Goal: Check status: Check status

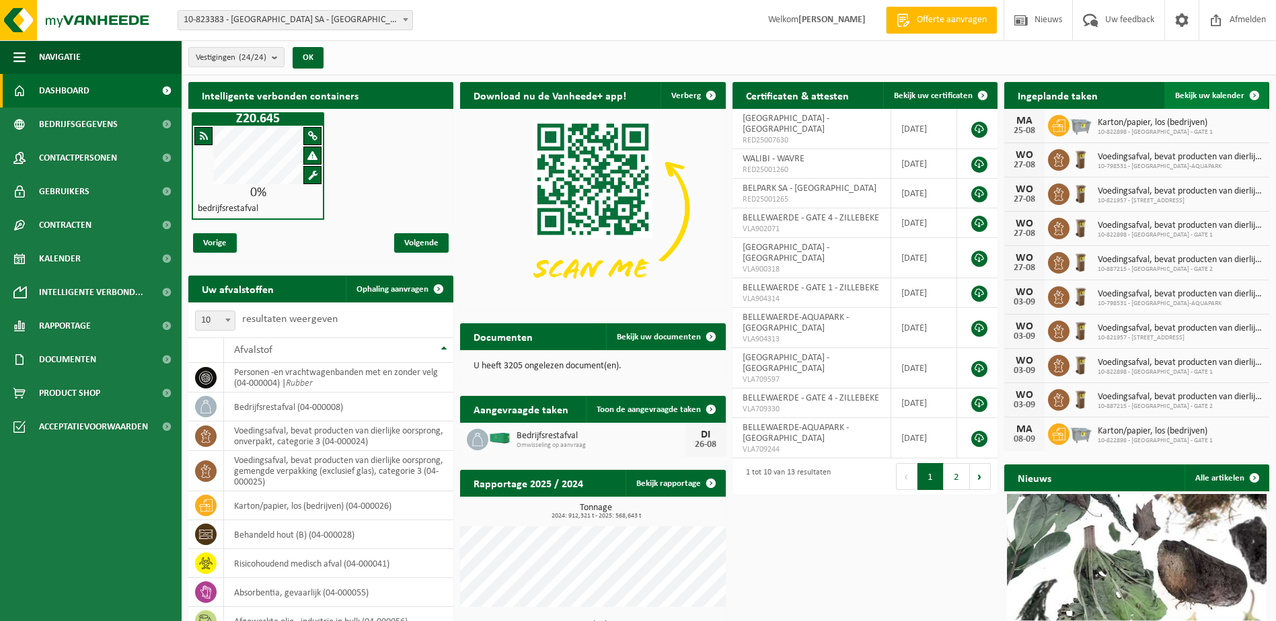
click at [1220, 89] on link "Bekijk uw kalender" at bounding box center [1216, 95] width 104 height 27
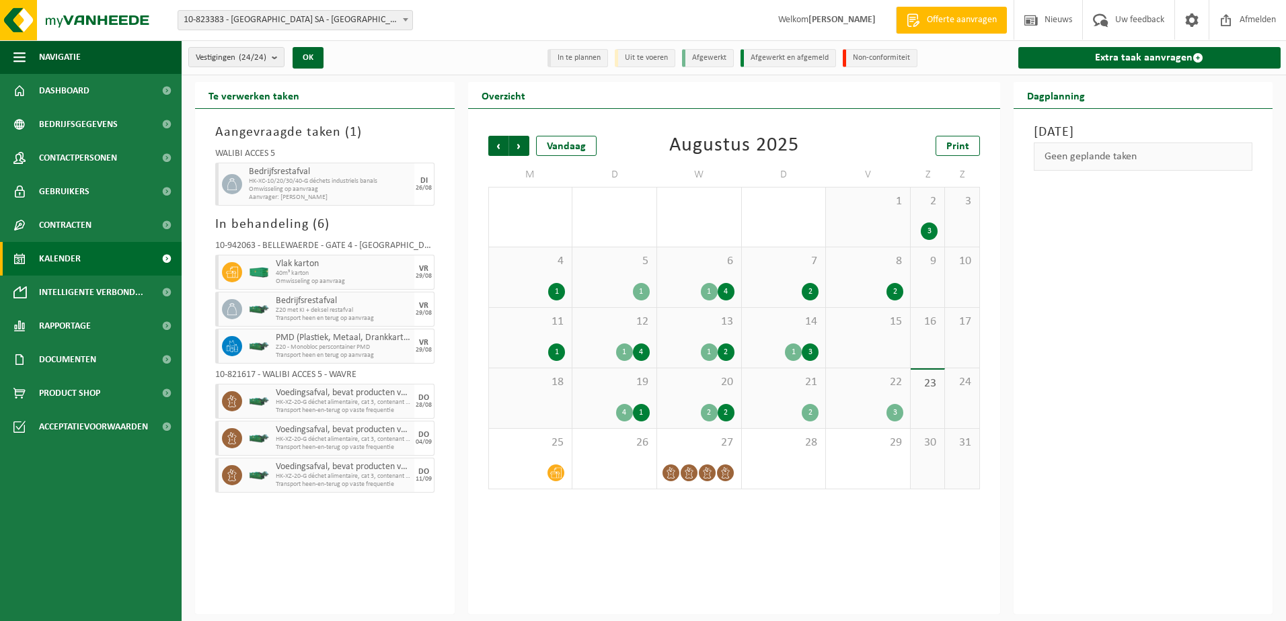
click at [728, 411] on div "2" at bounding box center [726, 412] width 17 height 17
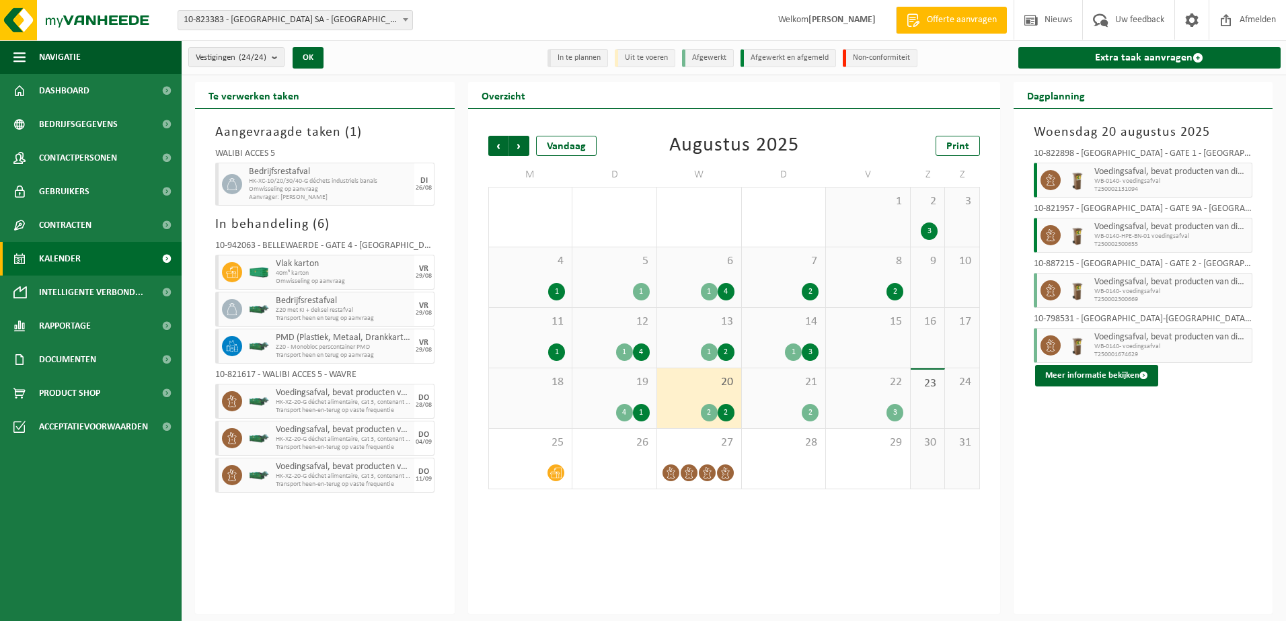
click at [709, 412] on div "2" at bounding box center [709, 412] width 17 height 17
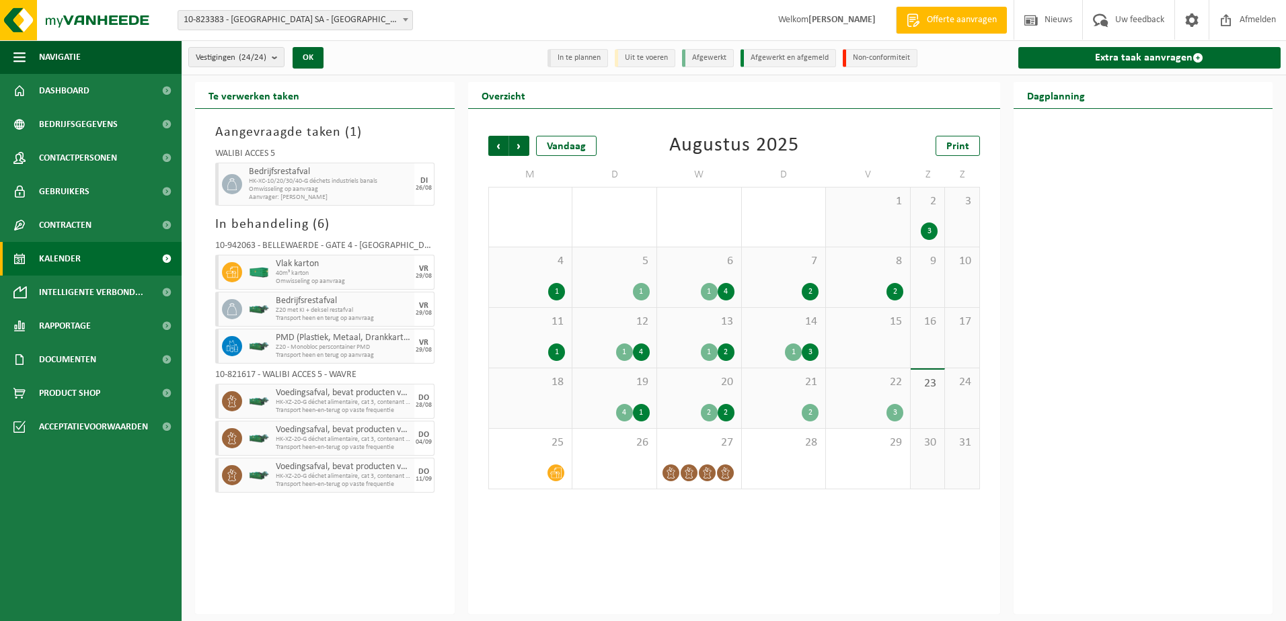
click at [708, 414] on div "2" at bounding box center [709, 412] width 17 height 17
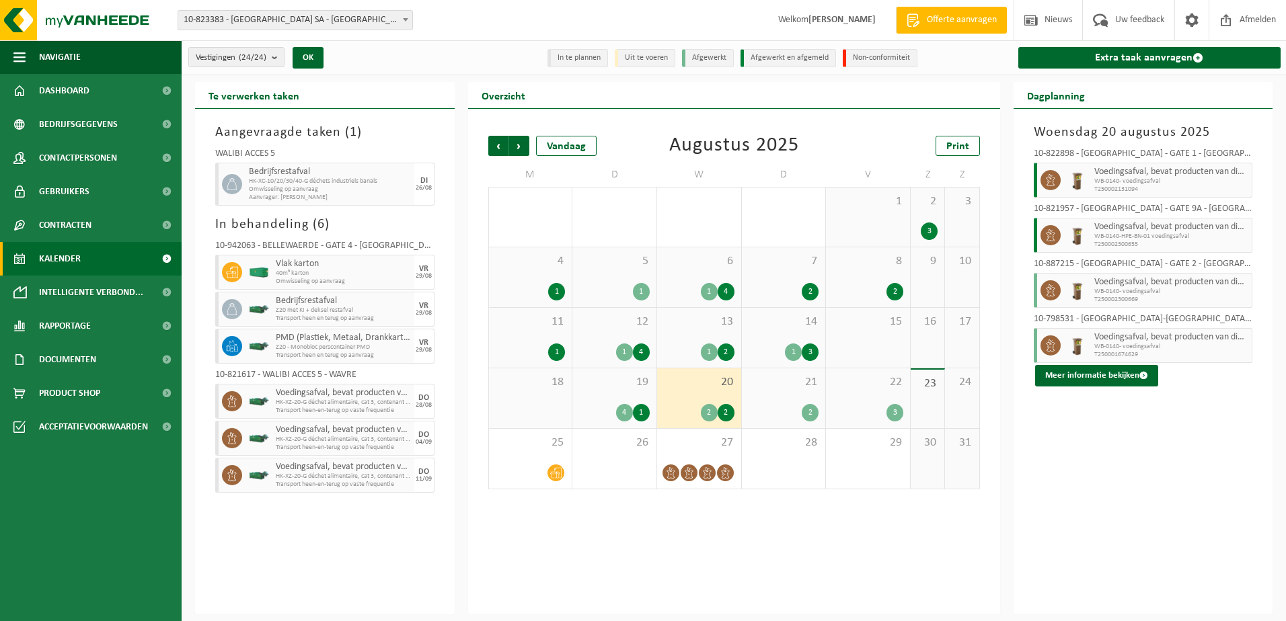
click at [815, 414] on div "2" at bounding box center [810, 412] width 17 height 17
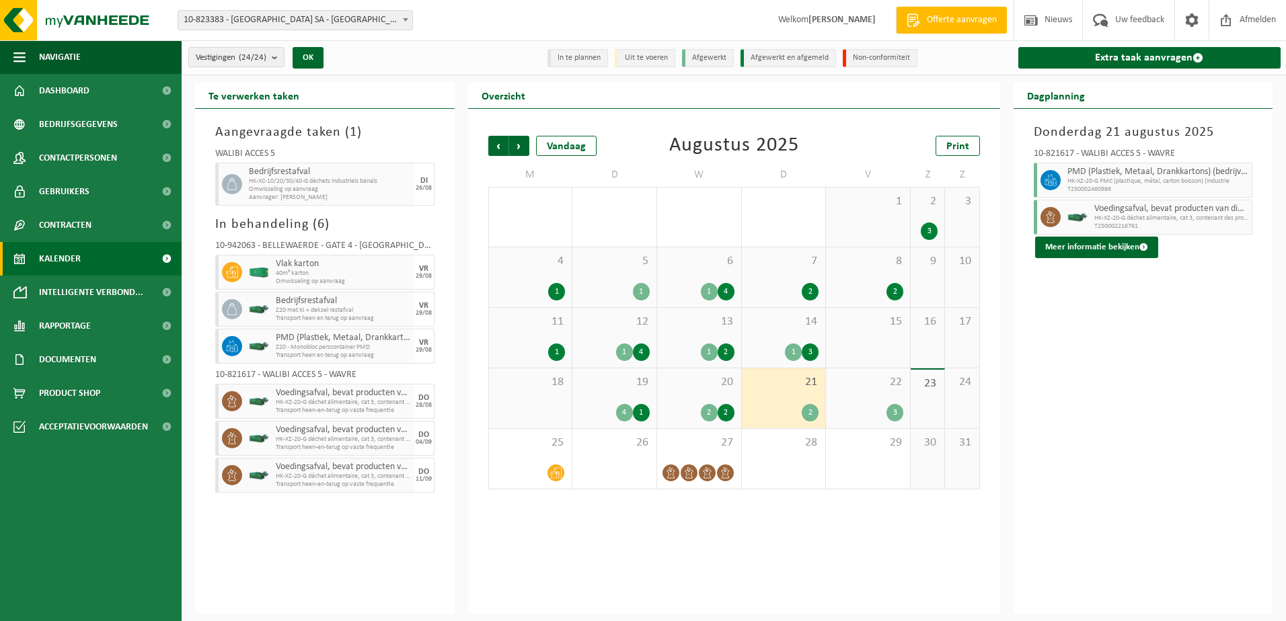
click at [1083, 176] on span "PMD (Plastiek, Metaal, Drankkartons) (bedrijven)" at bounding box center [1158, 172] width 182 height 11
drag, startPoint x: 1083, startPoint y: 176, endPoint x: 1053, endPoint y: 179, distance: 29.7
click at [1053, 179] on icon at bounding box center [1050, 180] width 12 height 12
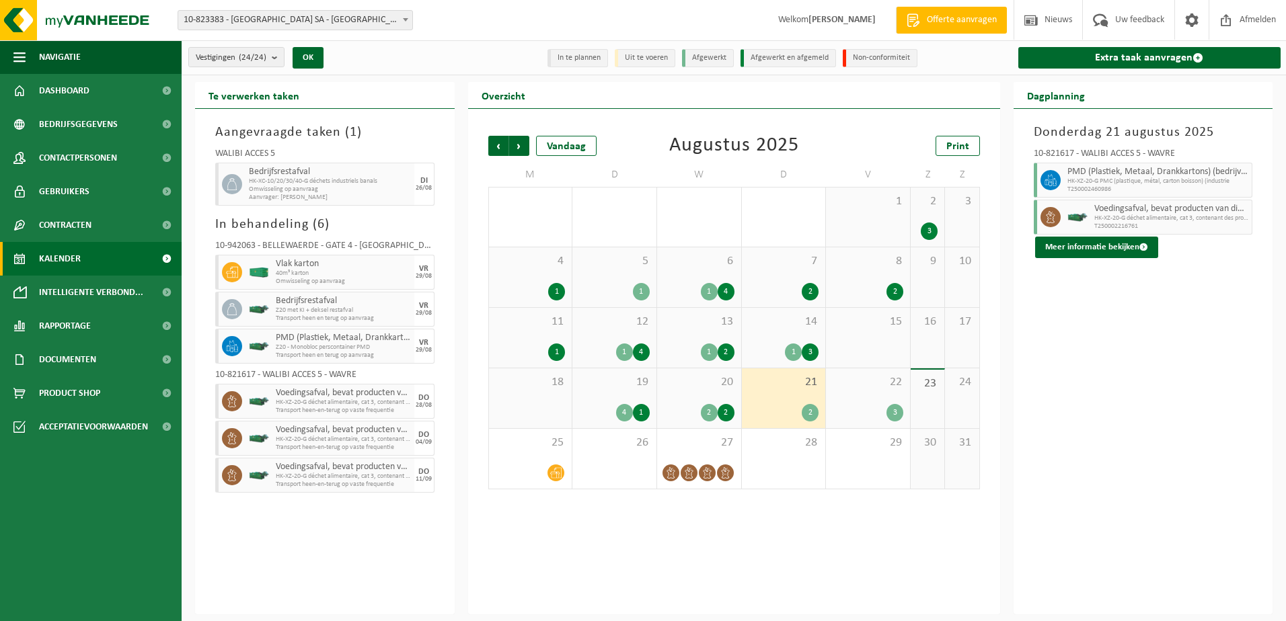
click at [1052, 179] on icon at bounding box center [1050, 177] width 5 height 6
click at [864, 397] on div "22 3" at bounding box center [868, 399] width 84 height 60
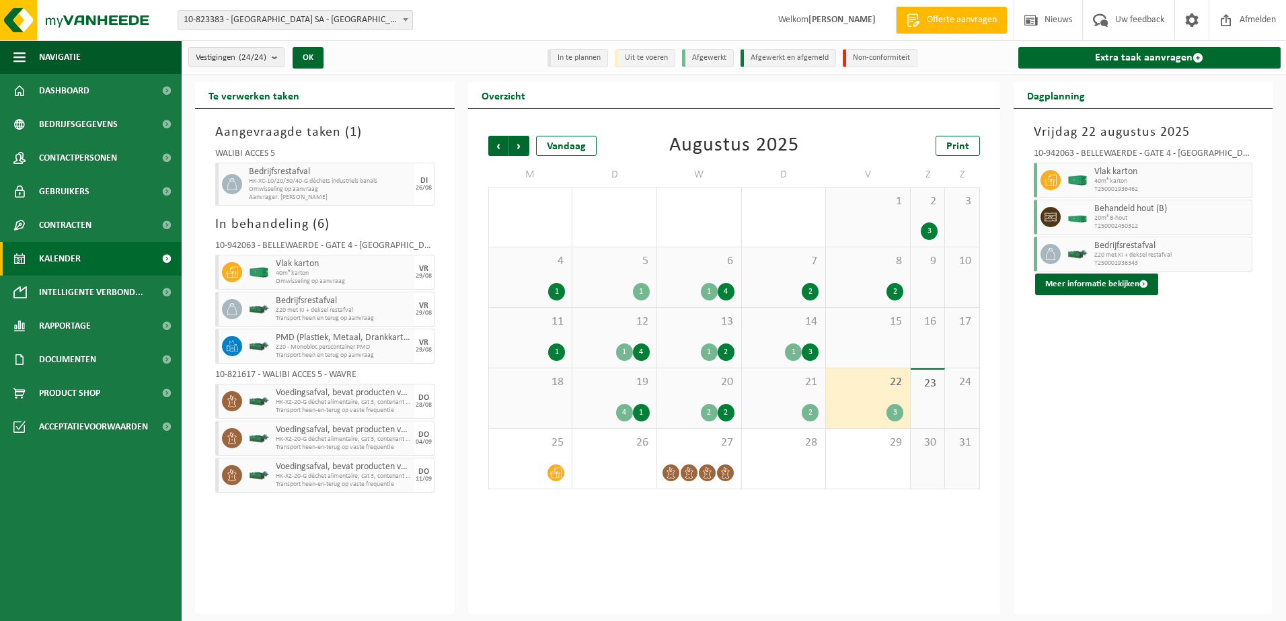
click at [808, 411] on div "2" at bounding box center [810, 412] width 17 height 17
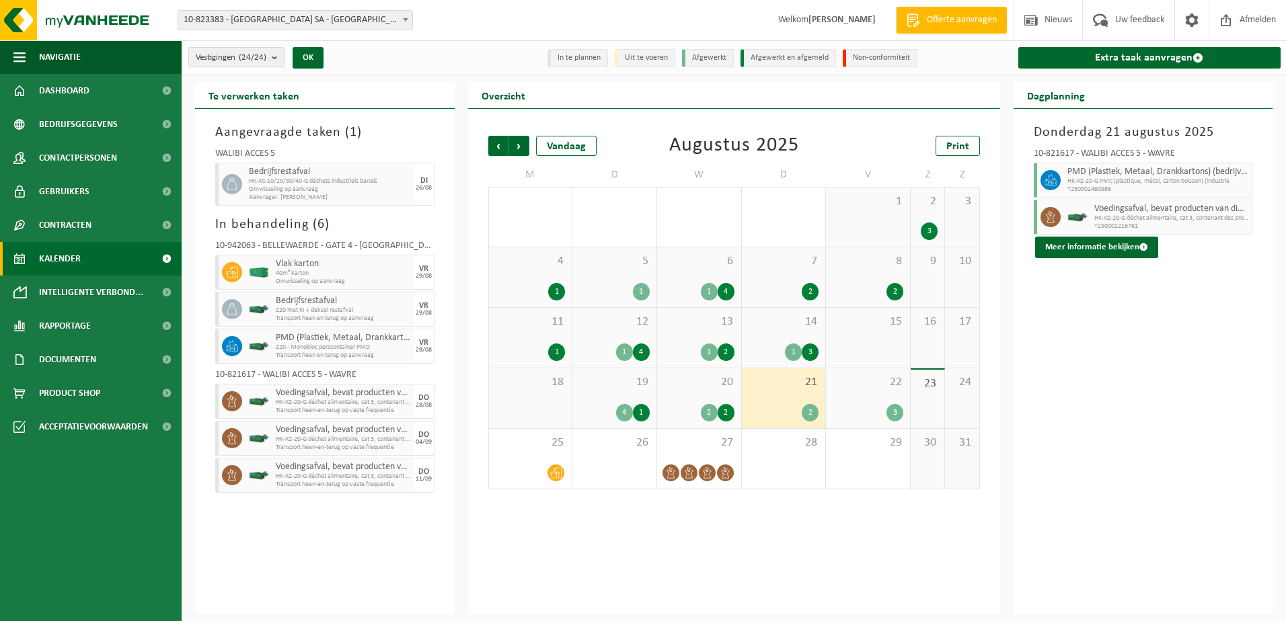
click at [627, 413] on div "4" at bounding box center [624, 412] width 17 height 17
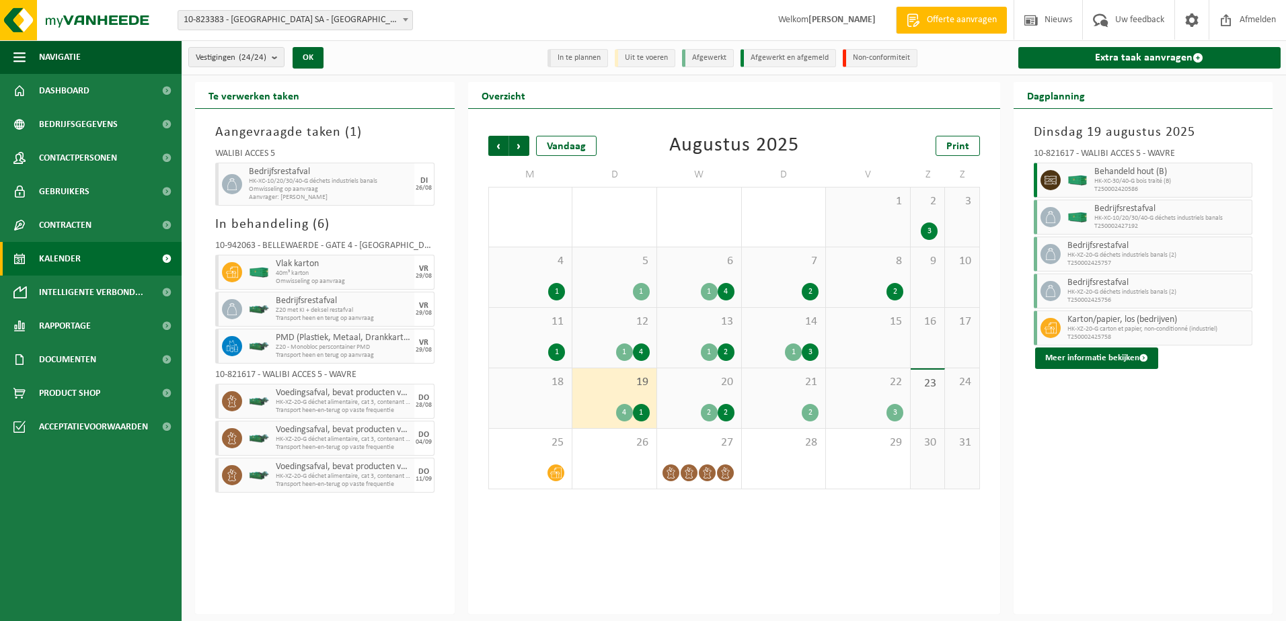
click at [644, 410] on div "1" at bounding box center [641, 412] width 17 height 17
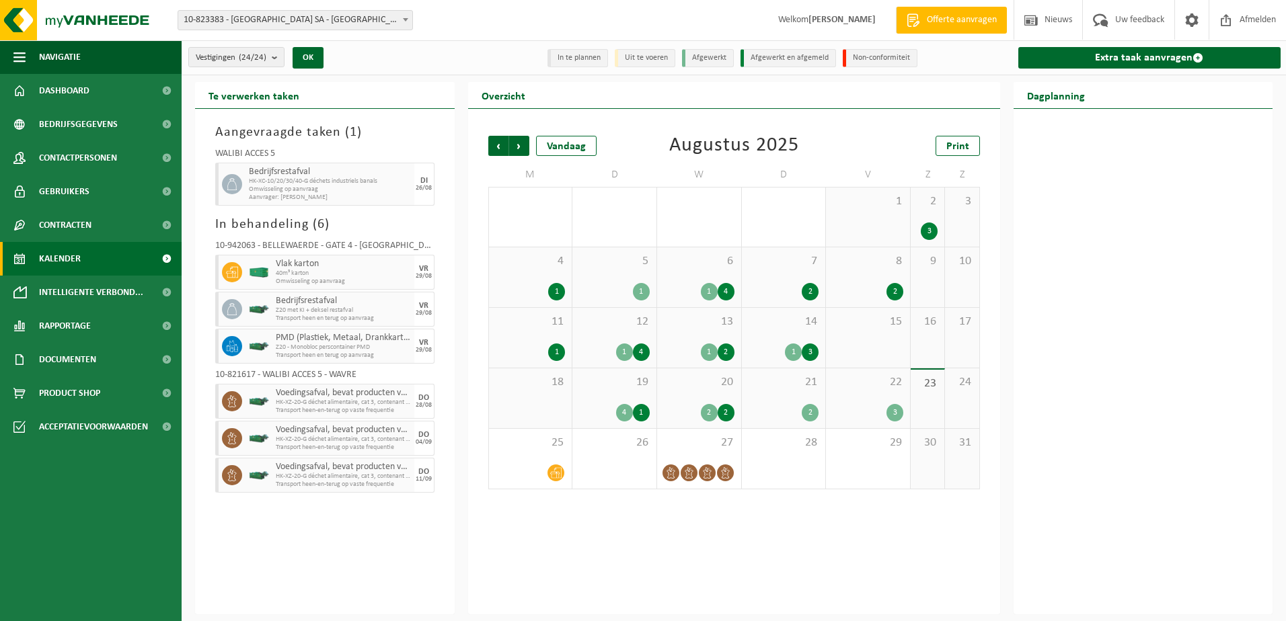
click at [640, 410] on div "1" at bounding box center [641, 412] width 17 height 17
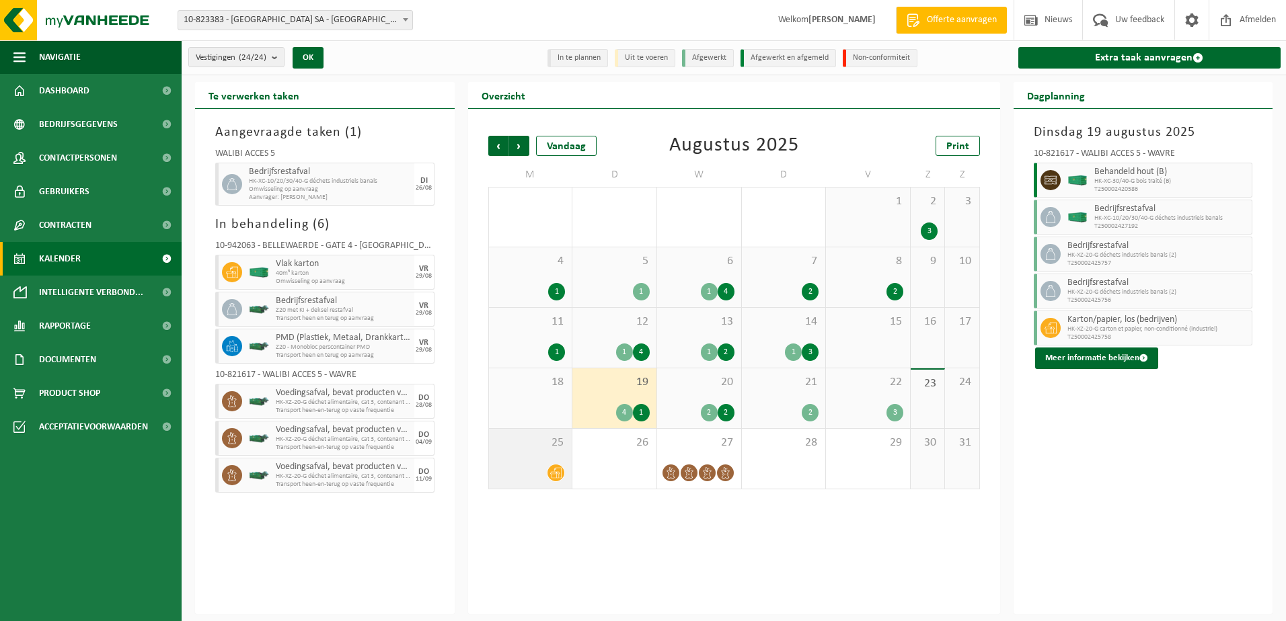
click at [563, 473] on span at bounding box center [555, 473] width 17 height 17
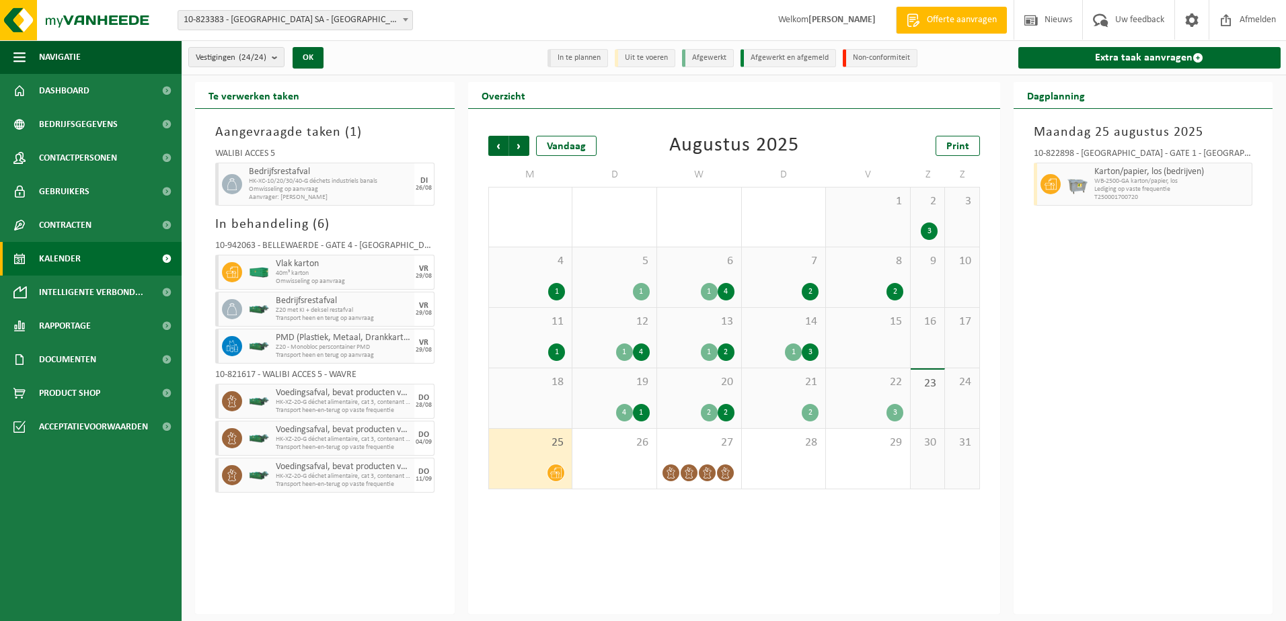
click at [728, 410] on div "2" at bounding box center [726, 412] width 17 height 17
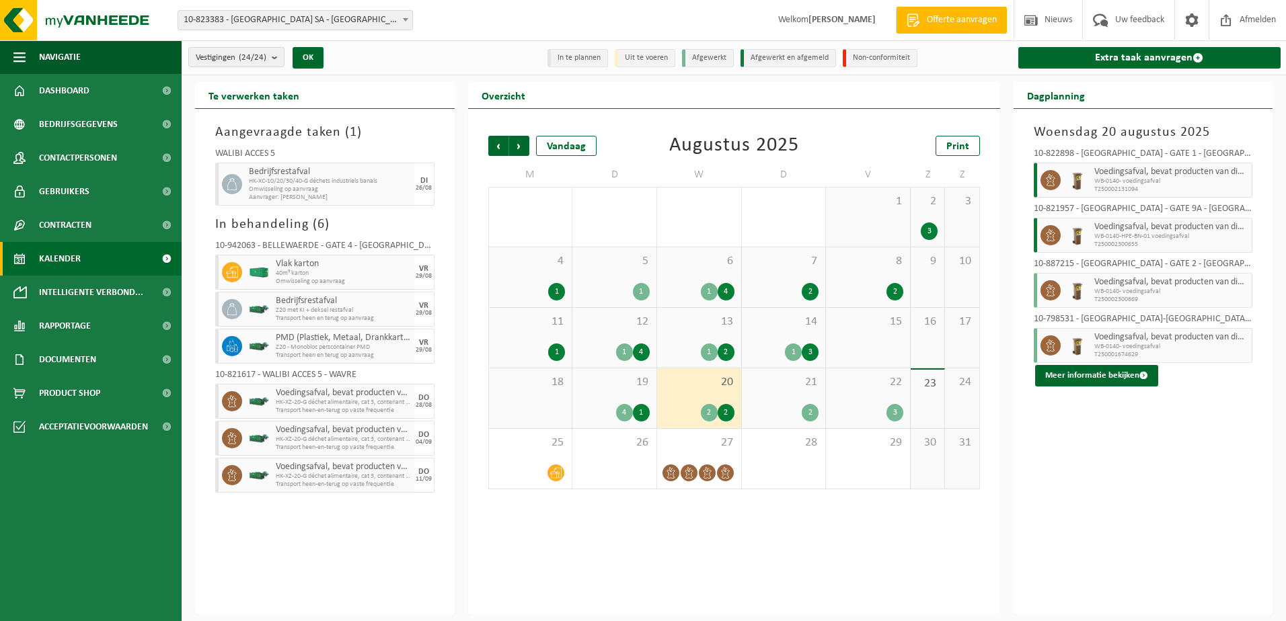
click at [708, 412] on div "2" at bounding box center [709, 412] width 17 height 17
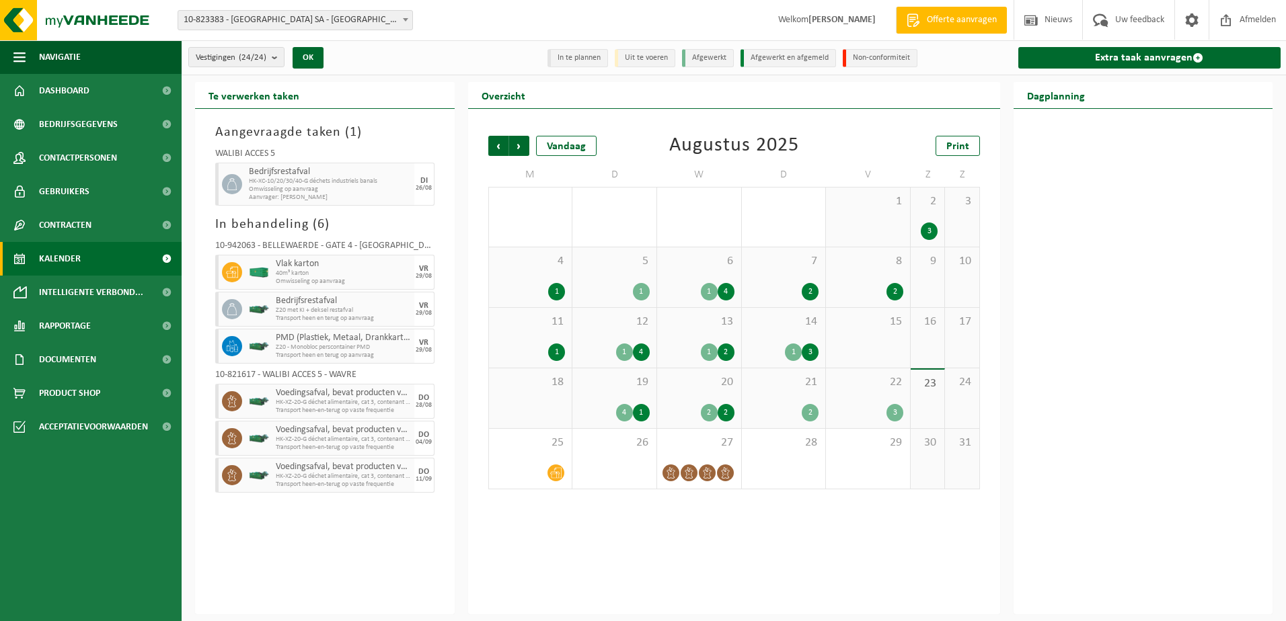
click at [708, 412] on div "2" at bounding box center [709, 412] width 17 height 17
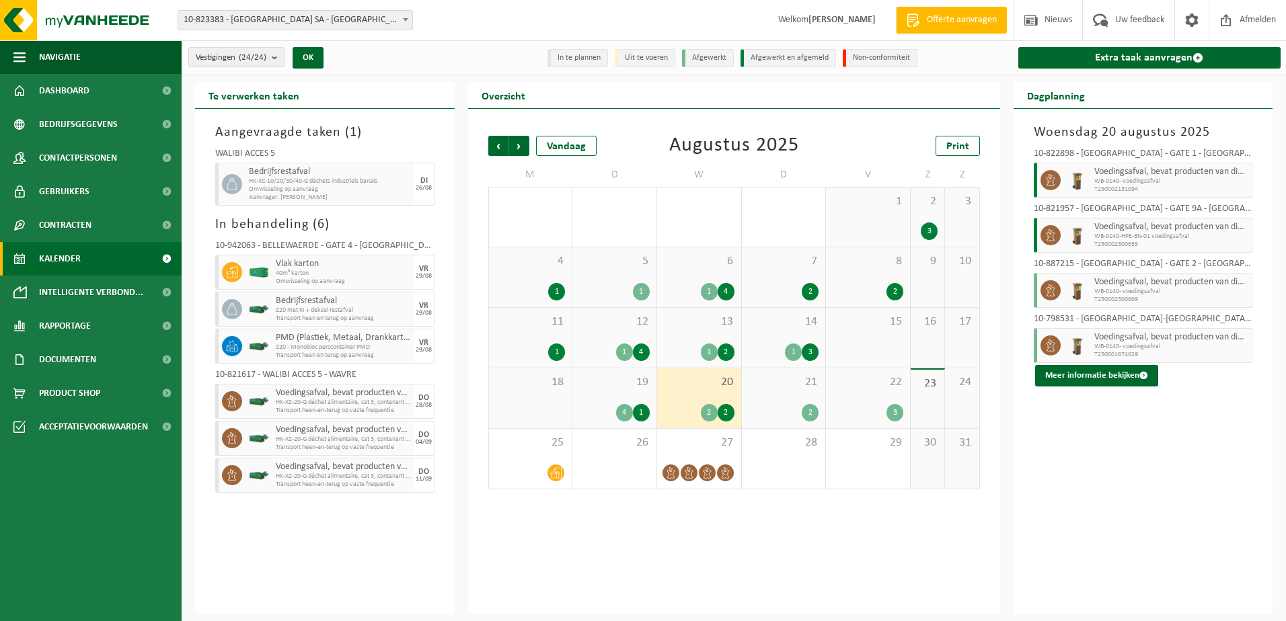
click at [776, 404] on div "2" at bounding box center [783, 412] width 71 height 17
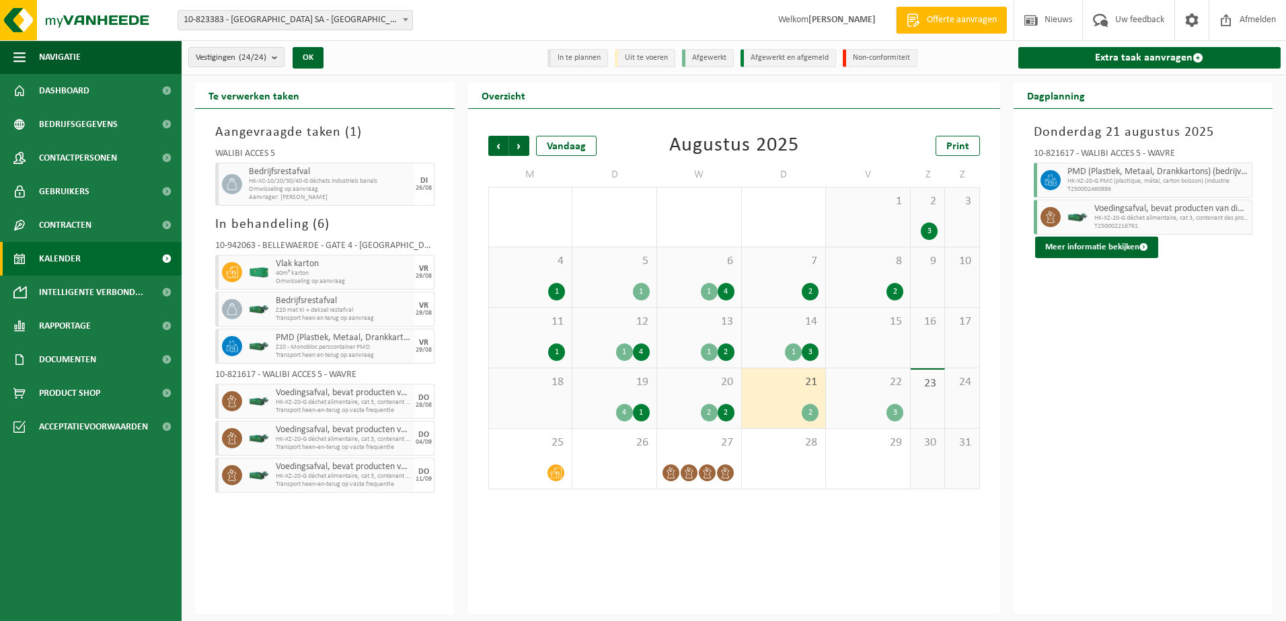
click at [859, 400] on div "22 3" at bounding box center [868, 399] width 84 height 60
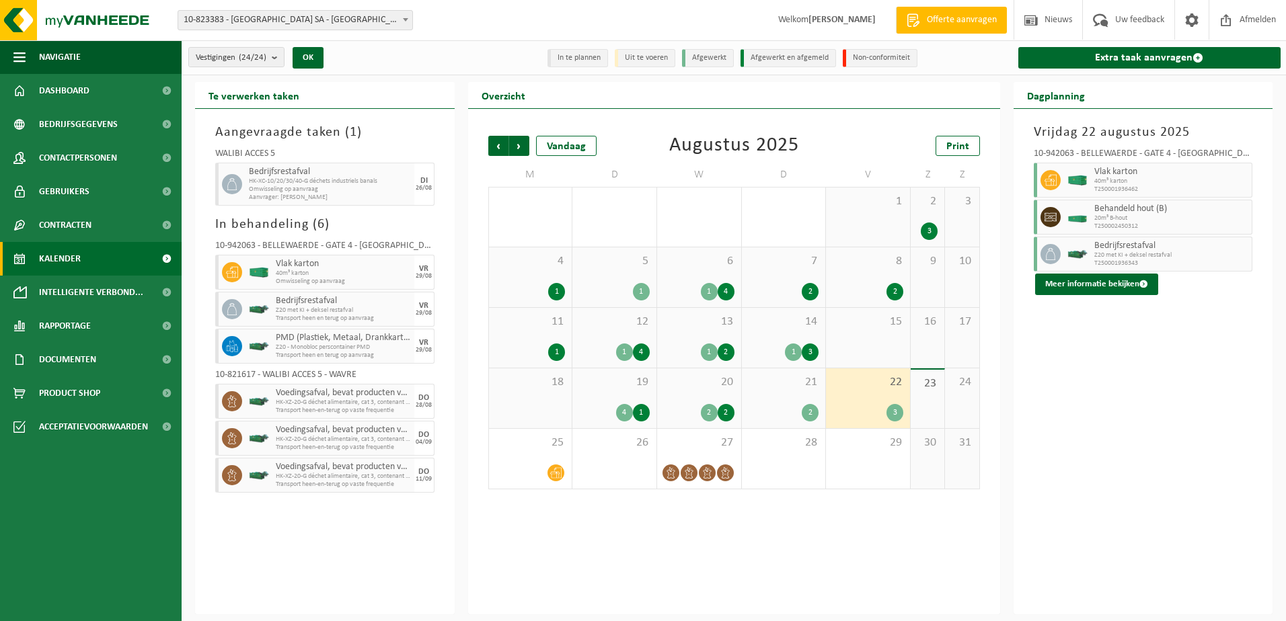
click at [774, 333] on div "14 1 3" at bounding box center [784, 338] width 84 height 60
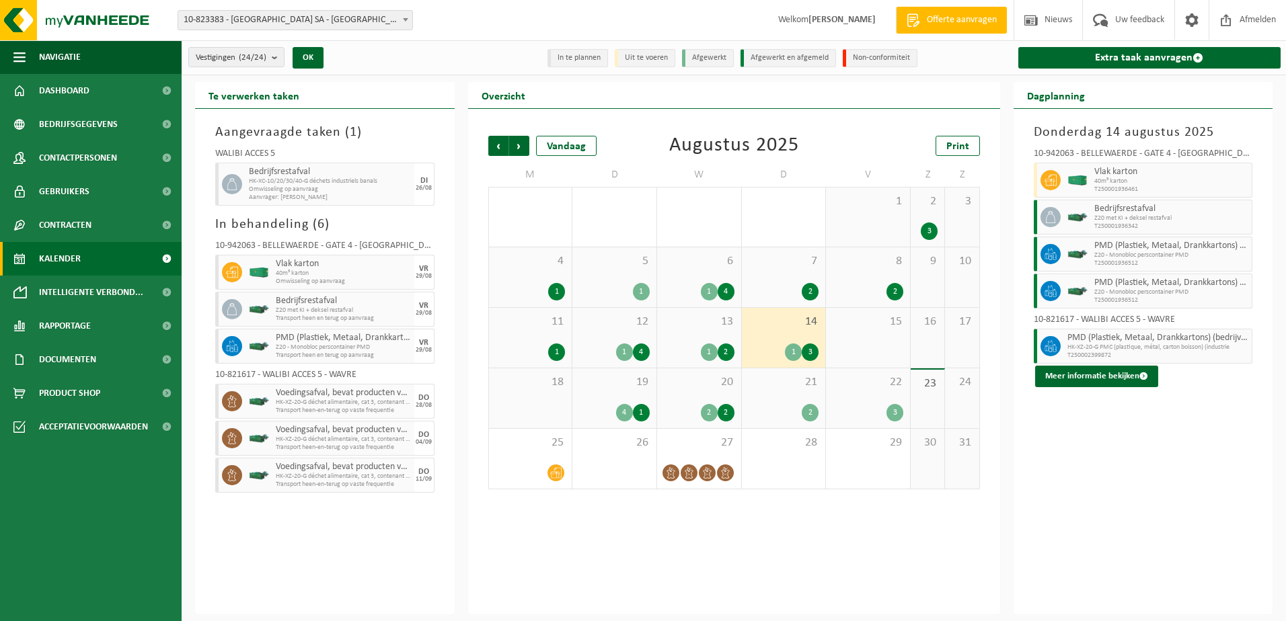
click at [693, 330] on div "13 1 2" at bounding box center [699, 338] width 84 height 60
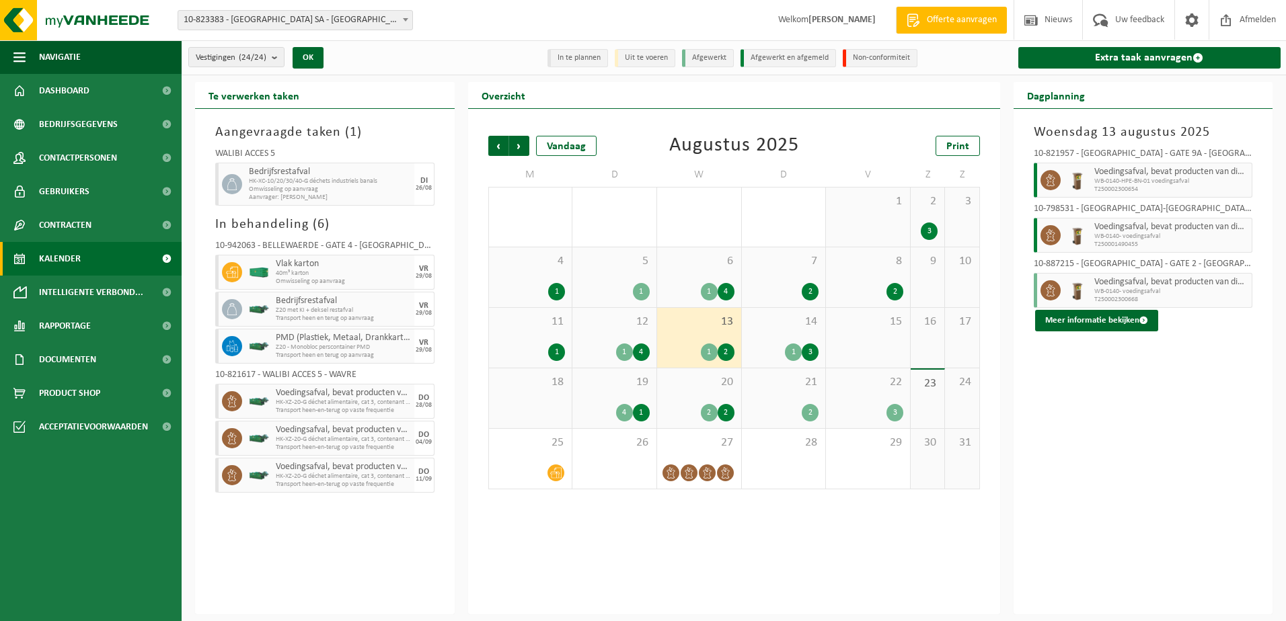
click at [604, 327] on span "12" at bounding box center [614, 322] width 71 height 15
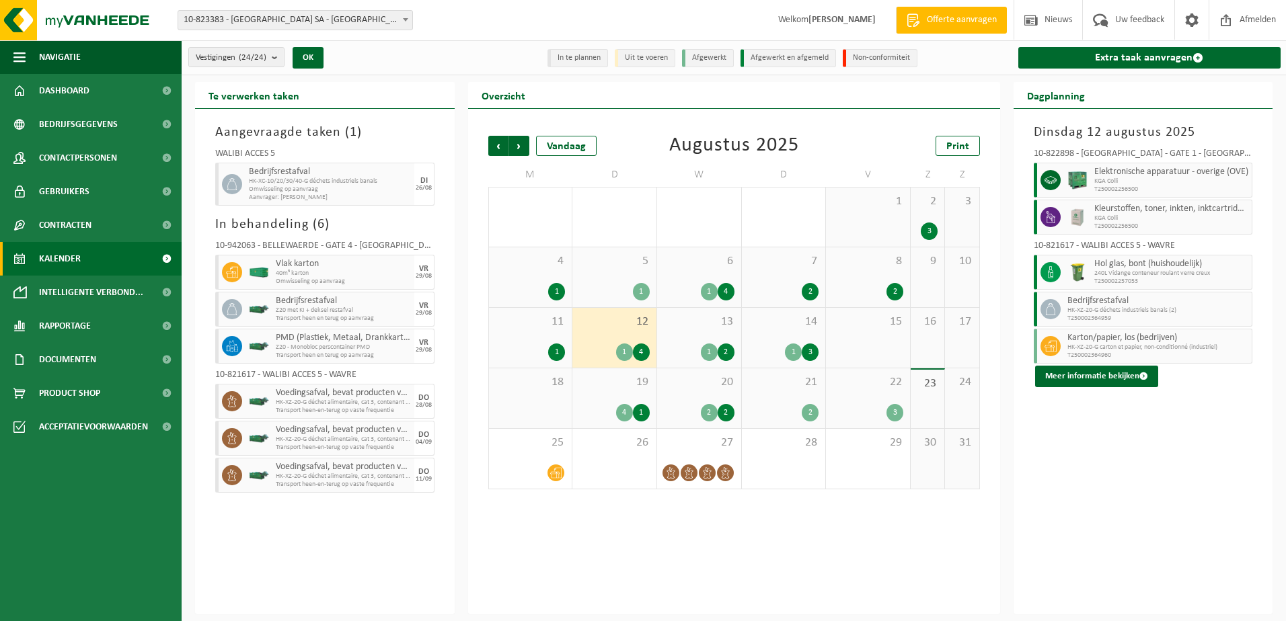
click at [679, 325] on span "13" at bounding box center [699, 322] width 71 height 15
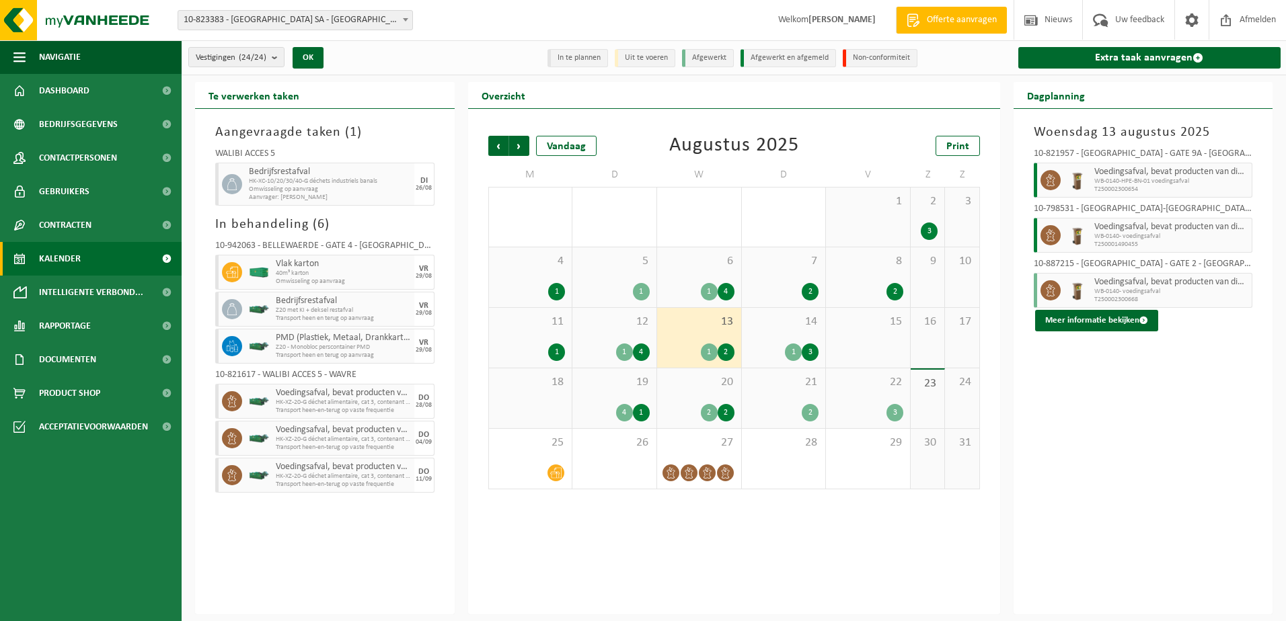
click at [762, 324] on span "14" at bounding box center [783, 322] width 71 height 15
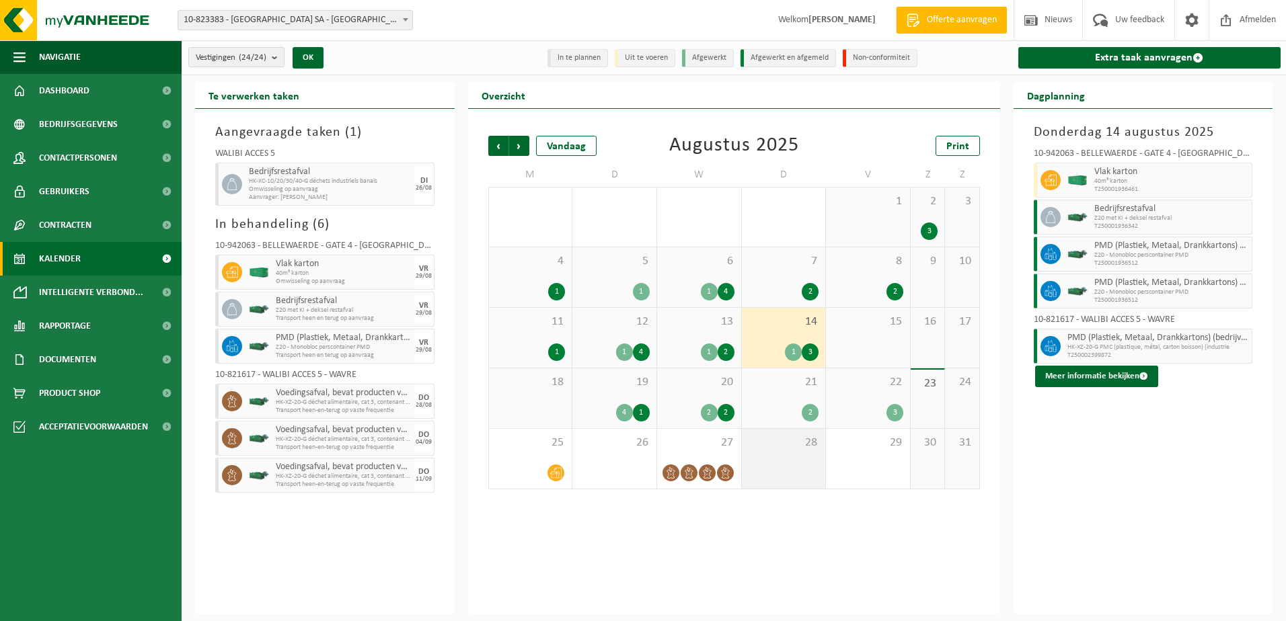
click at [799, 457] on div "28" at bounding box center [784, 459] width 84 height 60
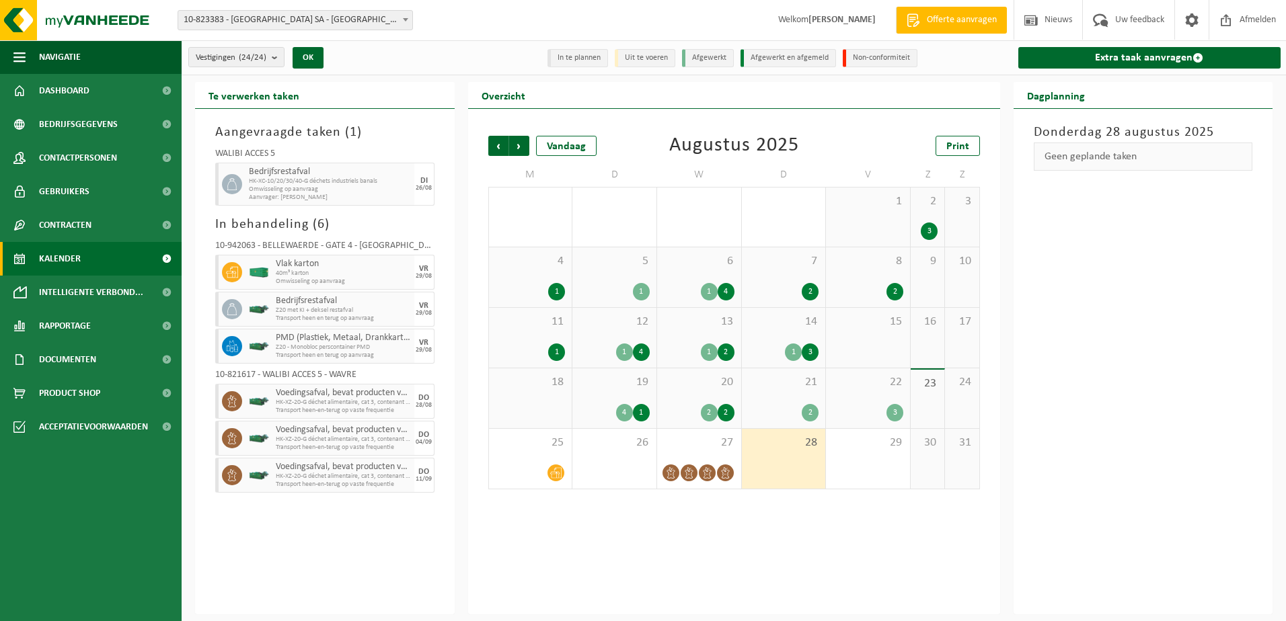
click at [778, 396] on div "21 2" at bounding box center [784, 399] width 84 height 60
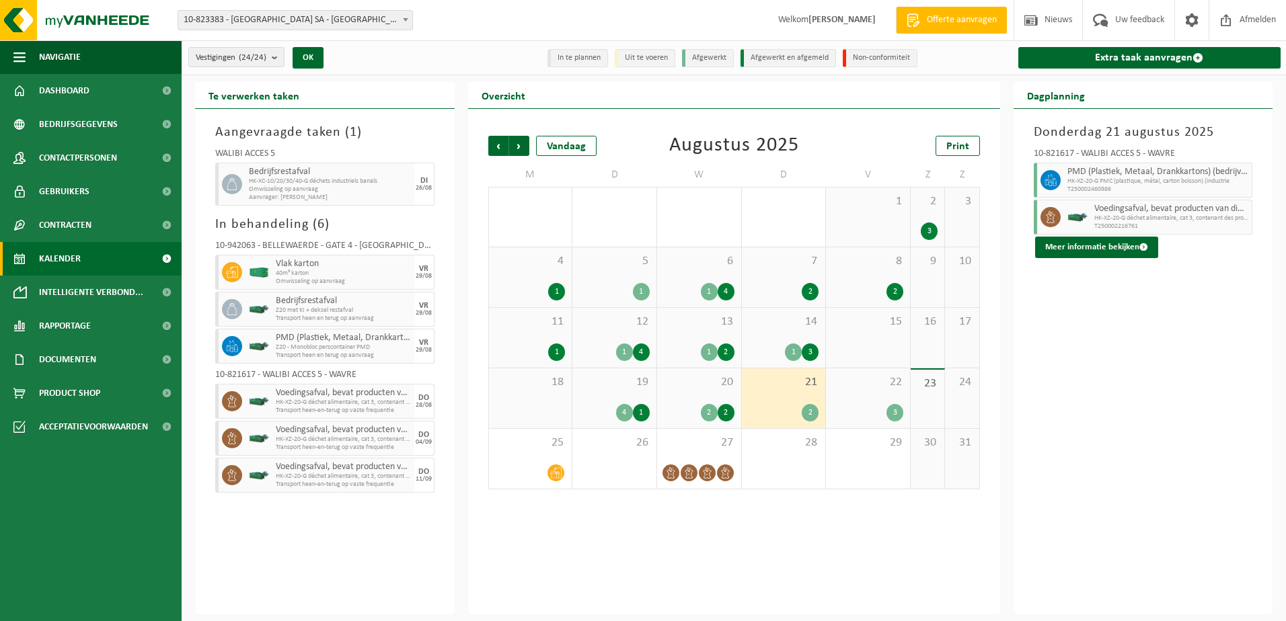
click at [852, 394] on div "22 3" at bounding box center [868, 399] width 84 height 60
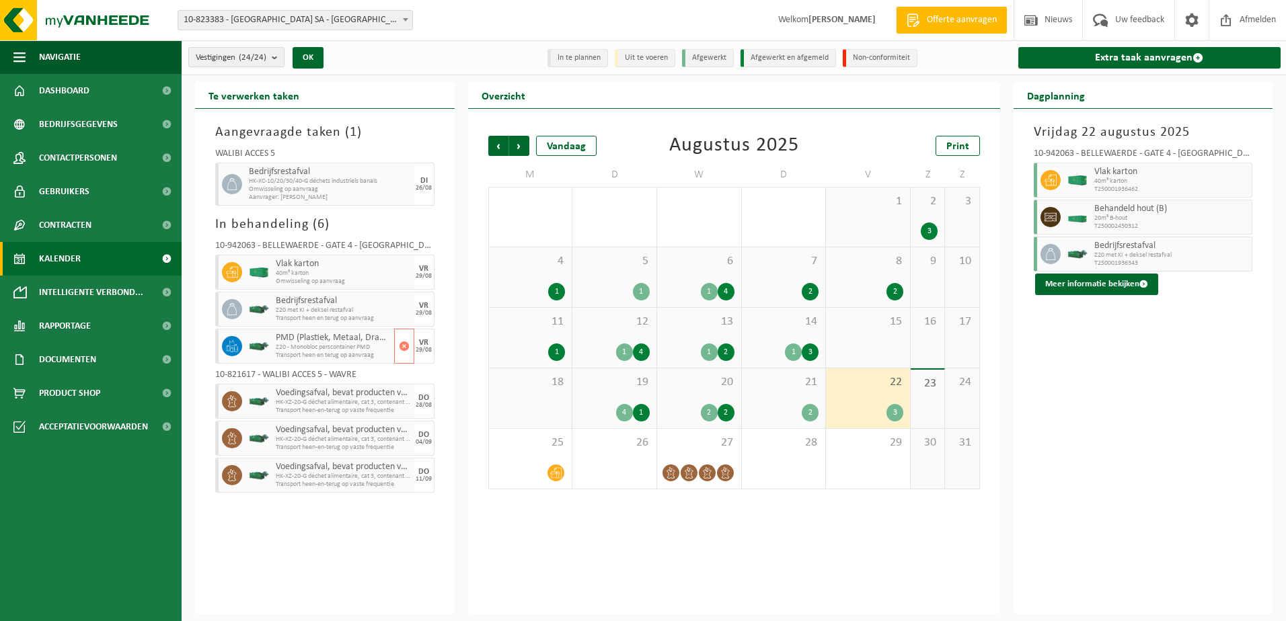
click at [229, 346] on icon at bounding box center [228, 348] width 3 height 5
click at [424, 344] on div "VR" at bounding box center [423, 343] width 9 height 8
